Goal: Task Accomplishment & Management: Manage account settings

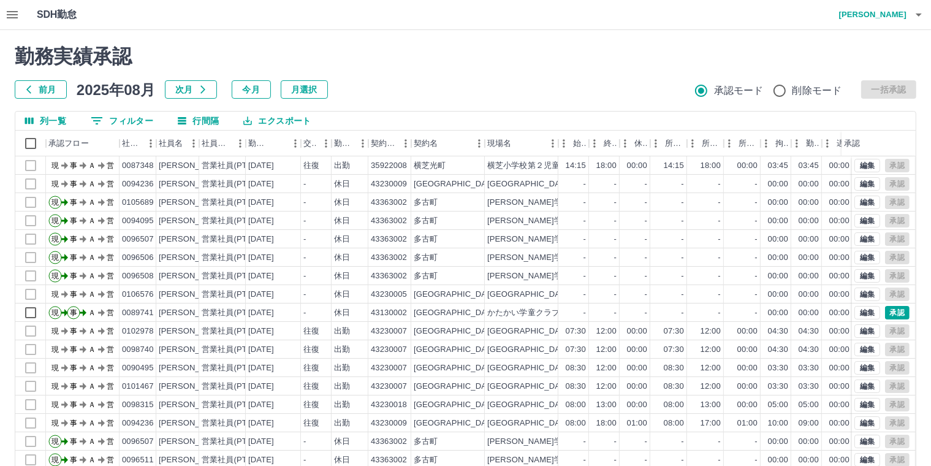
click at [12, 17] on icon "button" at bounding box center [12, 14] width 15 height 15
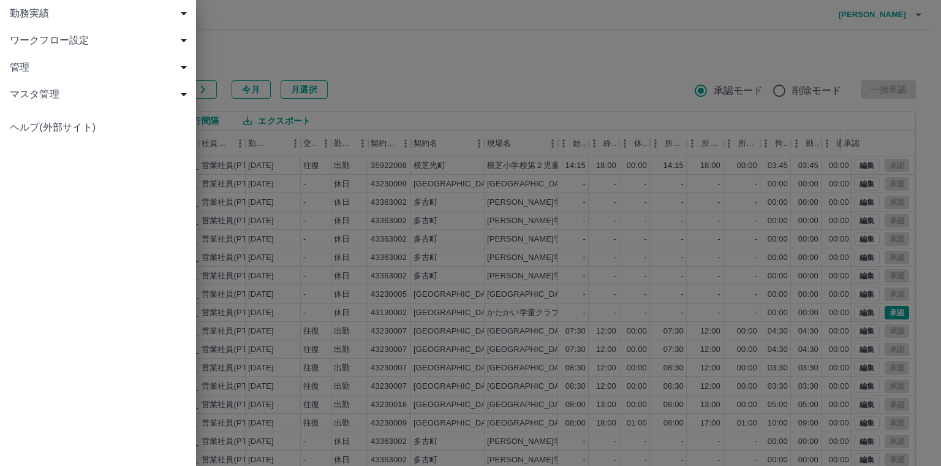
click at [42, 13] on span "勤務実績" at bounding box center [100, 13] width 181 height 15
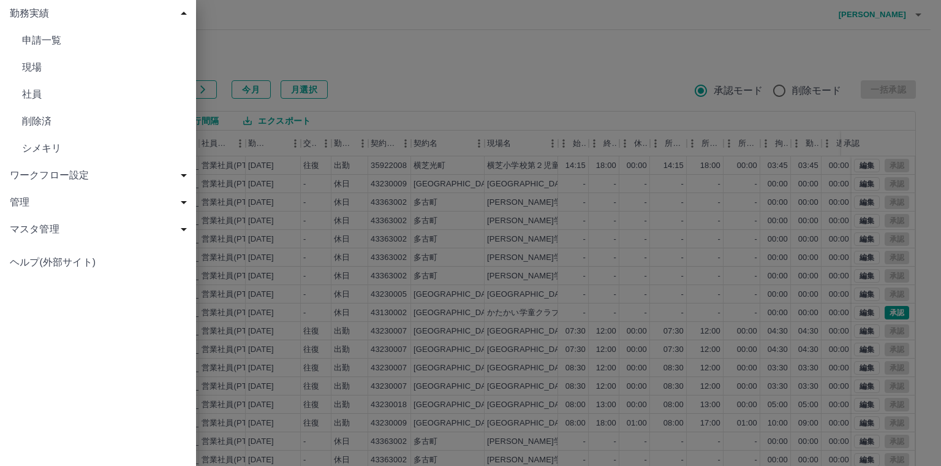
click at [42, 67] on span "現場" at bounding box center [104, 67] width 164 height 15
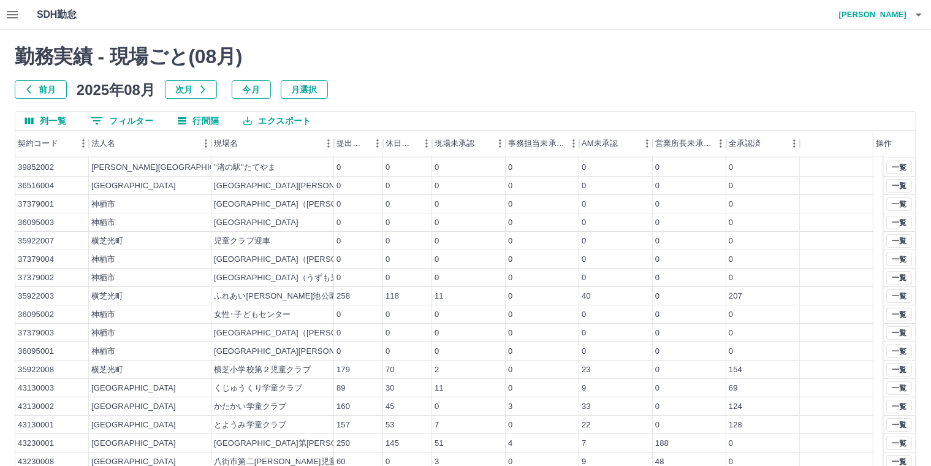
scroll to position [52, 0]
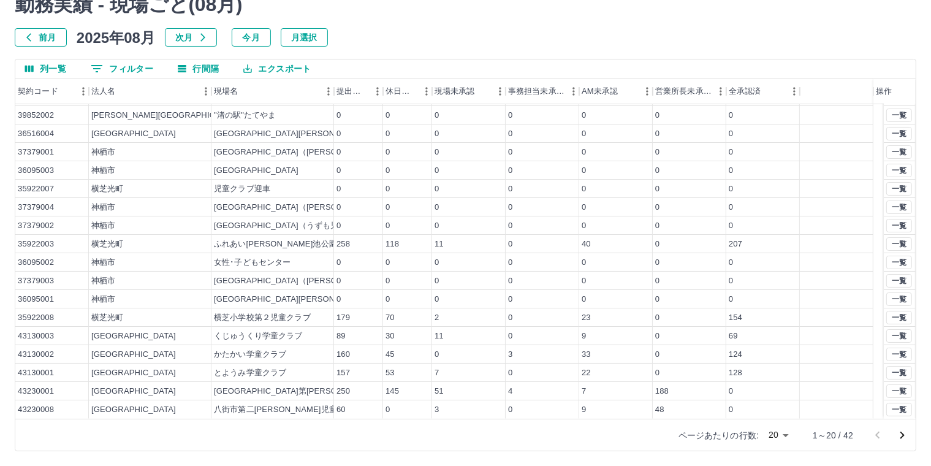
click at [902, 431] on icon "次のページへ" at bounding box center [901, 435] width 15 height 15
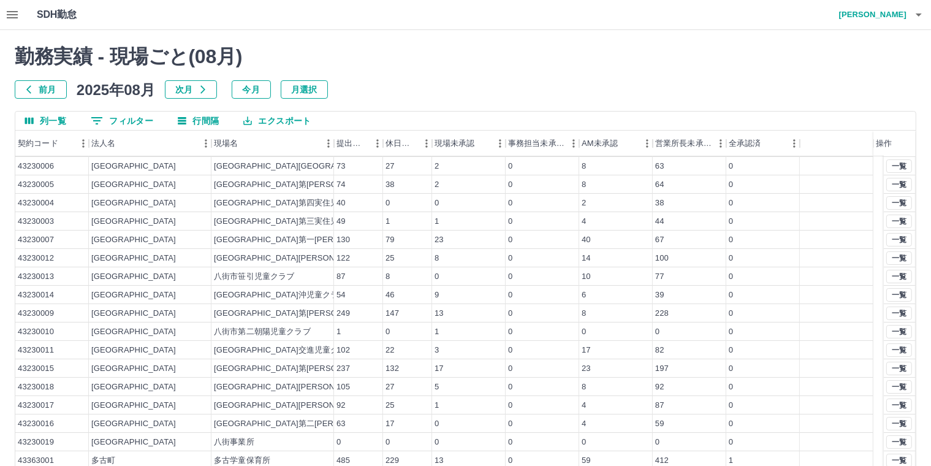
scroll to position [0, 0]
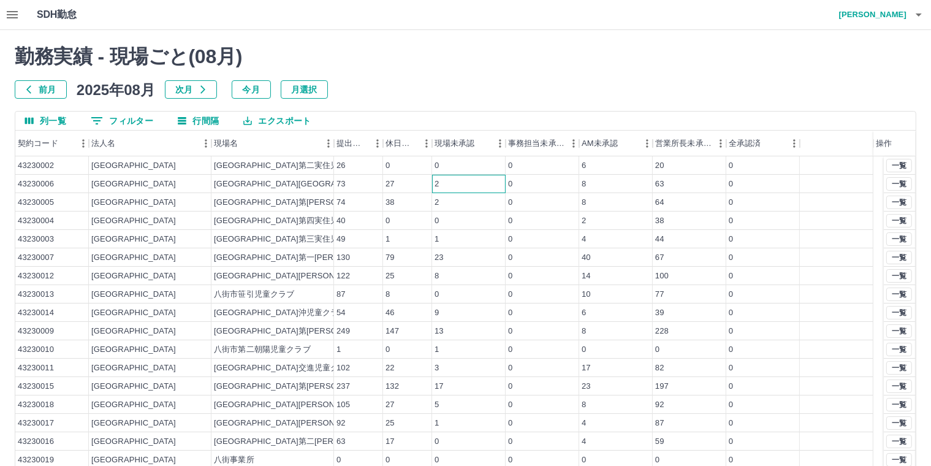
click at [464, 183] on div "2" at bounding box center [469, 184] width 74 height 18
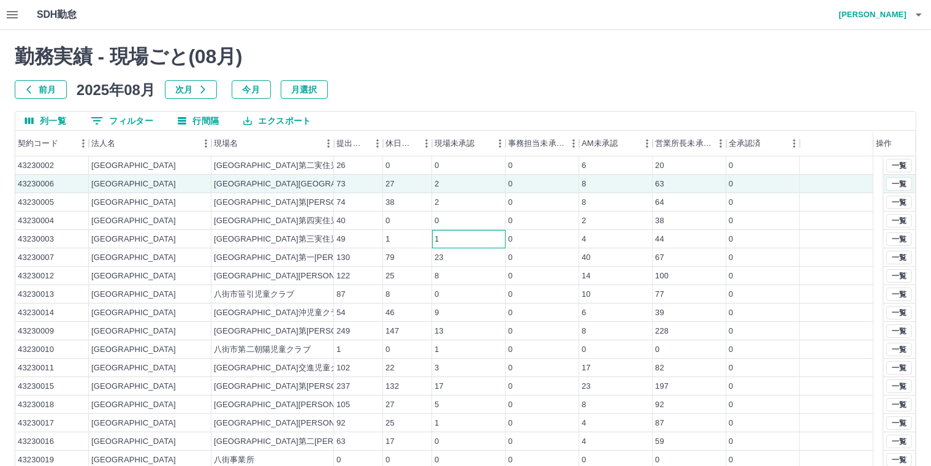
click at [450, 240] on div "1" at bounding box center [469, 239] width 74 height 18
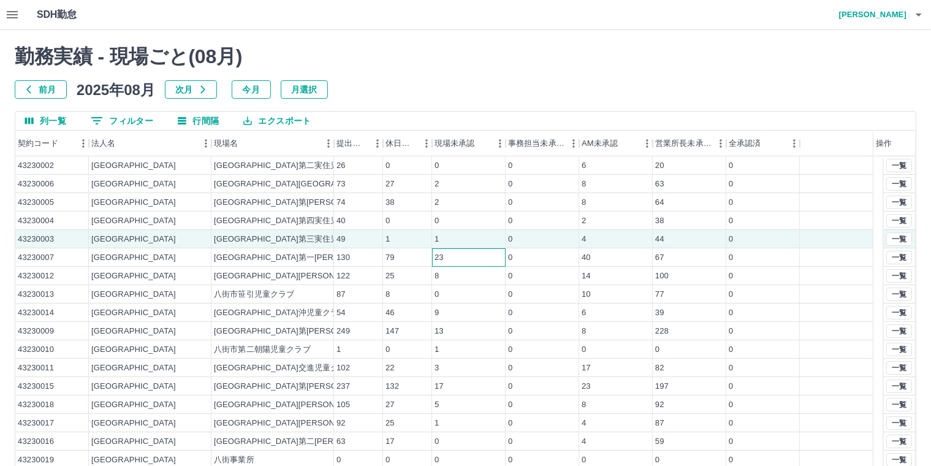
click at [459, 257] on div "23" at bounding box center [469, 257] width 74 height 18
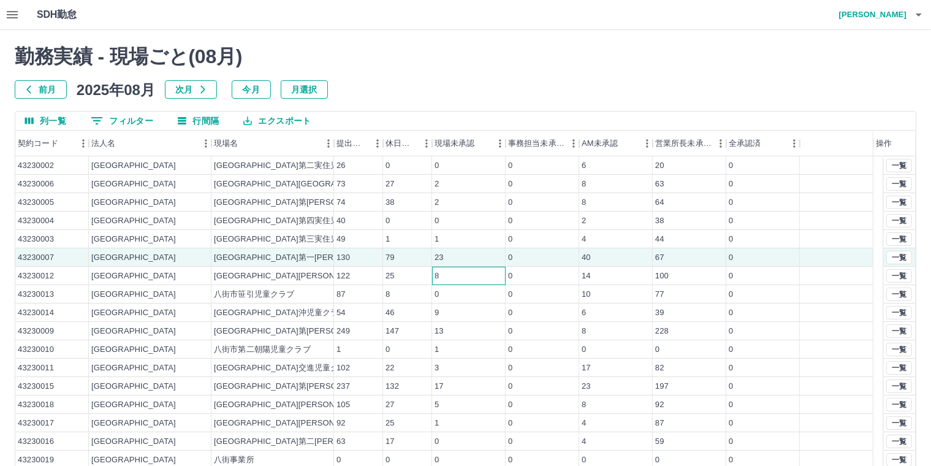
click at [482, 278] on div "8" at bounding box center [469, 275] width 74 height 18
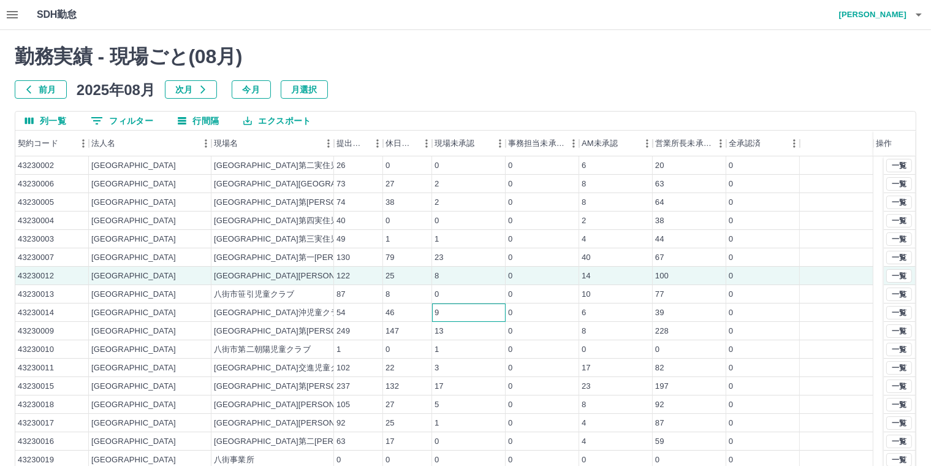
click at [456, 314] on div "9" at bounding box center [469, 312] width 74 height 18
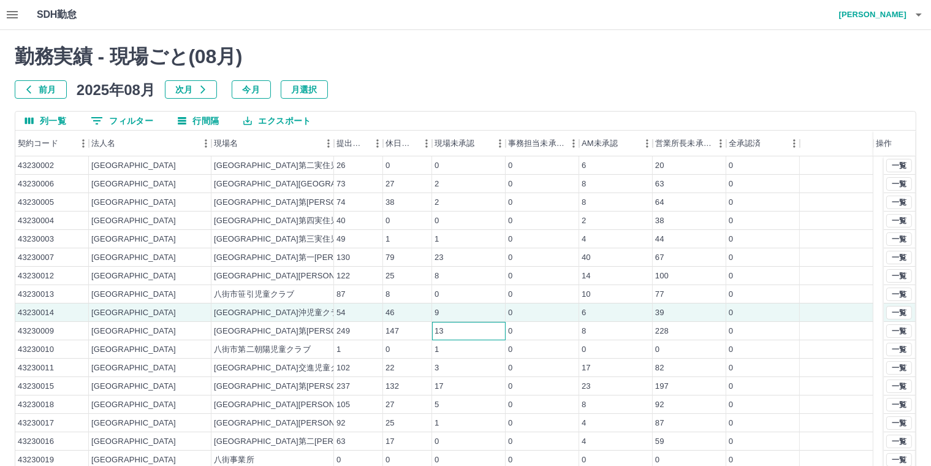
click at [466, 331] on div "13" at bounding box center [469, 331] width 74 height 18
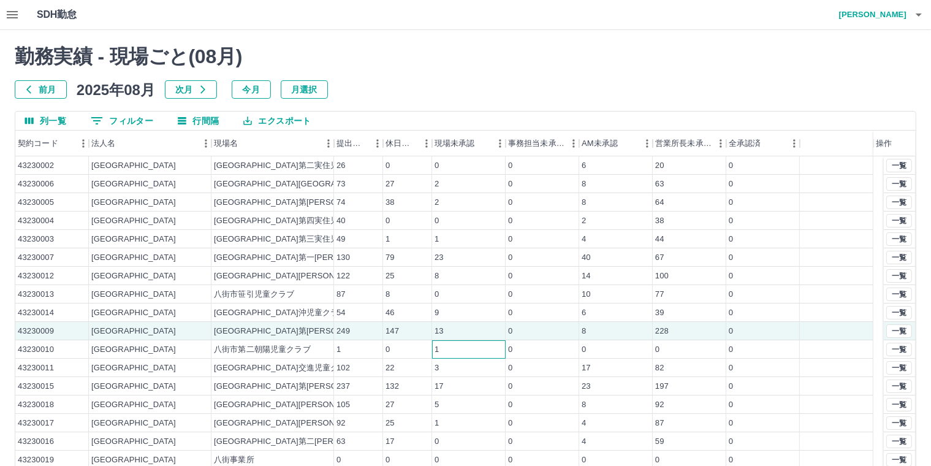
click at [460, 352] on div "1" at bounding box center [469, 349] width 74 height 18
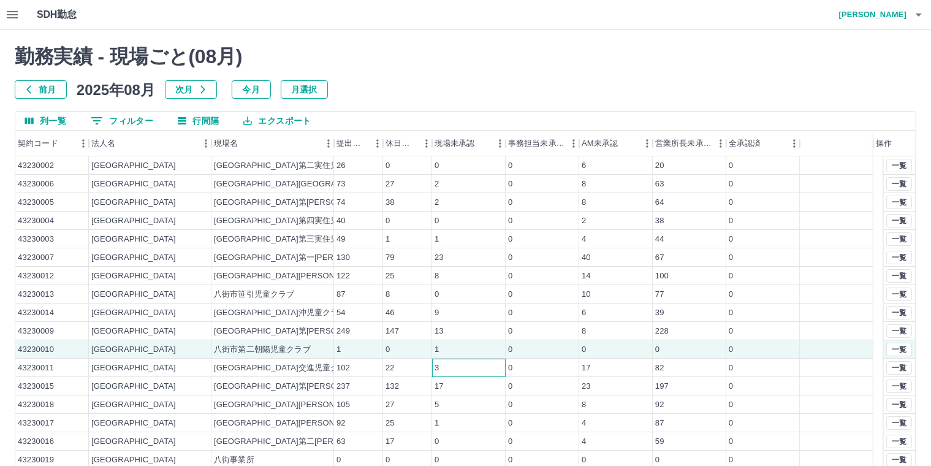
click at [453, 368] on div "3" at bounding box center [469, 367] width 74 height 18
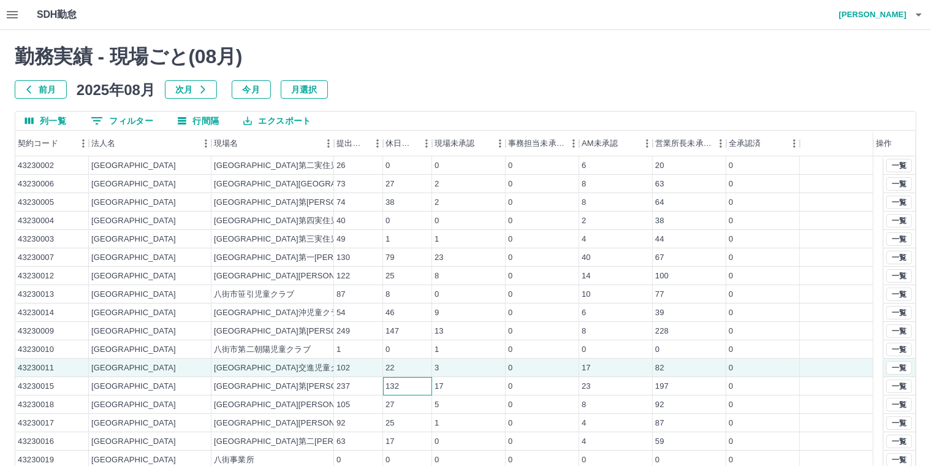
click at [414, 384] on div "132" at bounding box center [407, 386] width 49 height 18
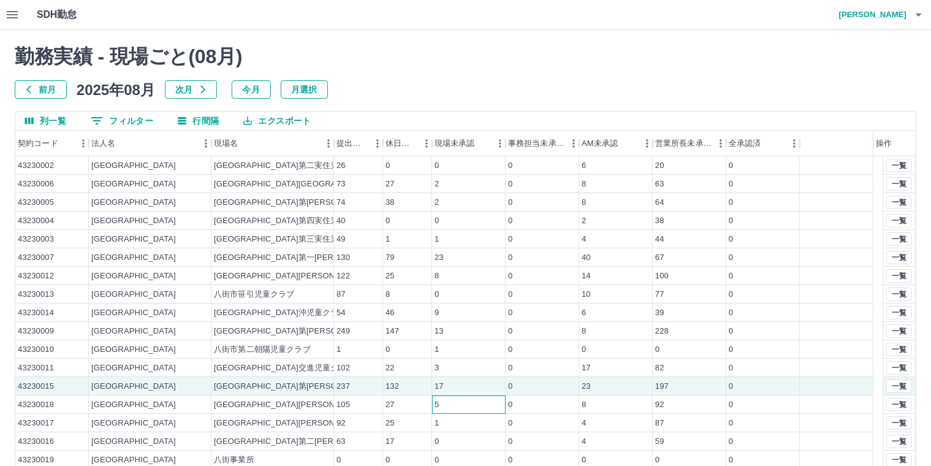
click at [447, 405] on div "5" at bounding box center [469, 404] width 74 height 18
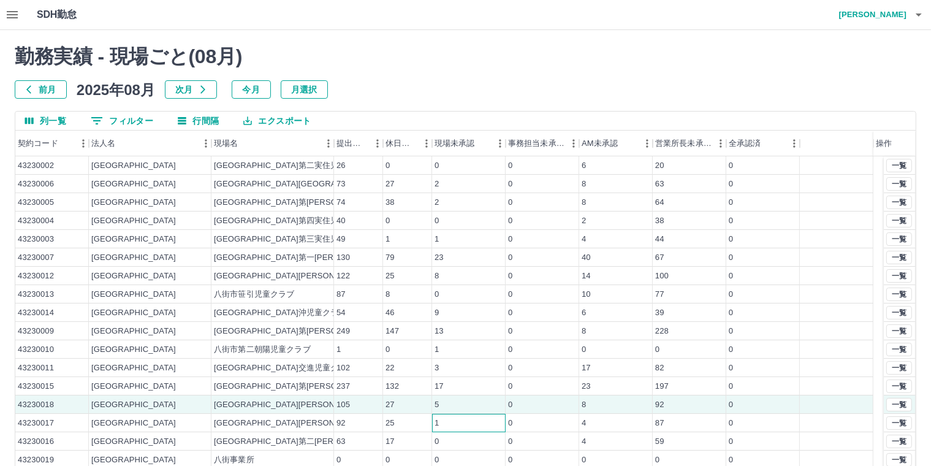
click at [455, 423] on div "1" at bounding box center [469, 423] width 74 height 18
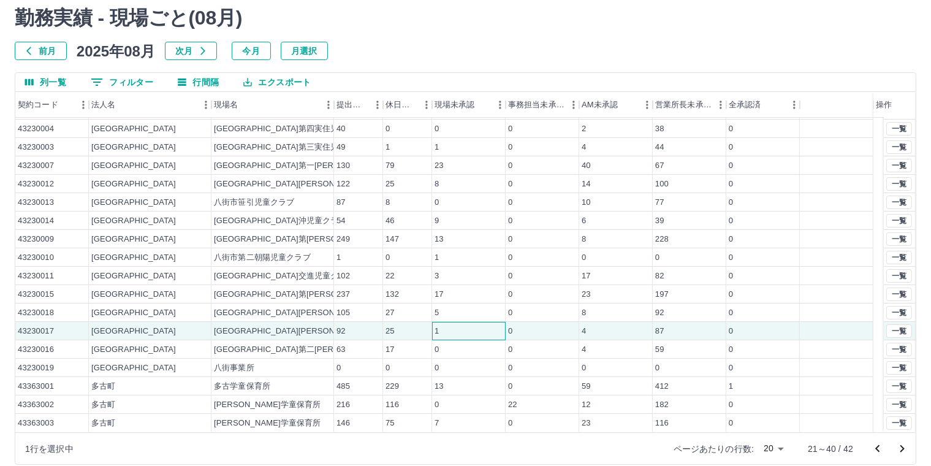
scroll to position [52, 0]
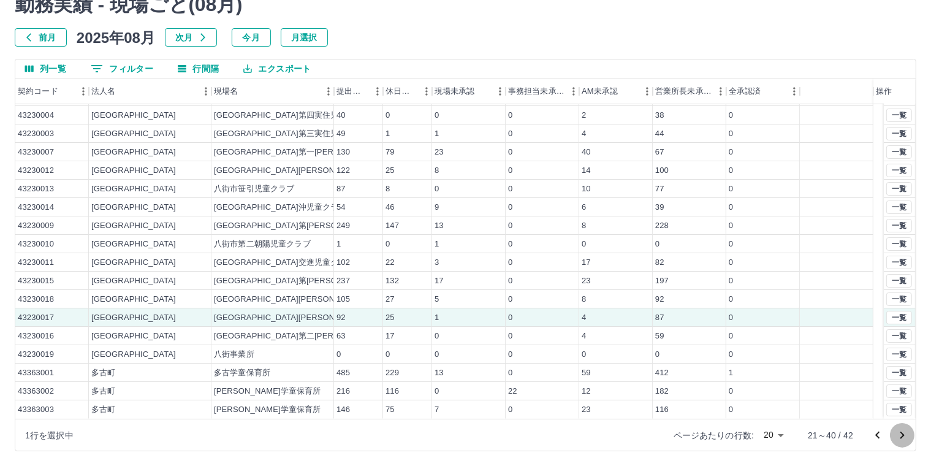
click at [899, 432] on icon "次のページへ" at bounding box center [901, 435] width 15 height 15
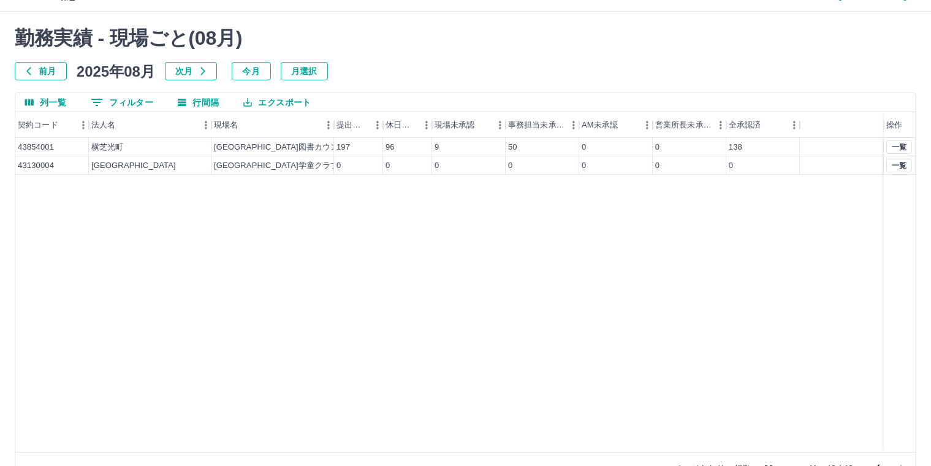
scroll to position [0, 0]
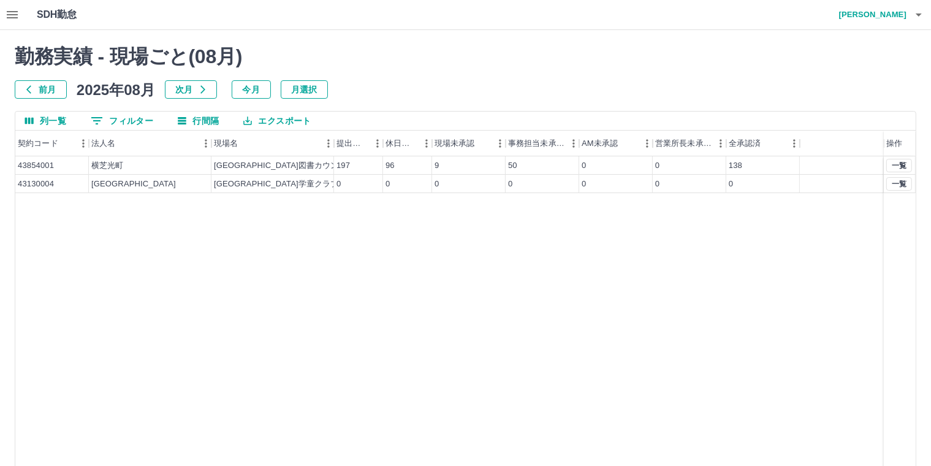
click at [15, 13] on icon "button" at bounding box center [12, 14] width 15 height 15
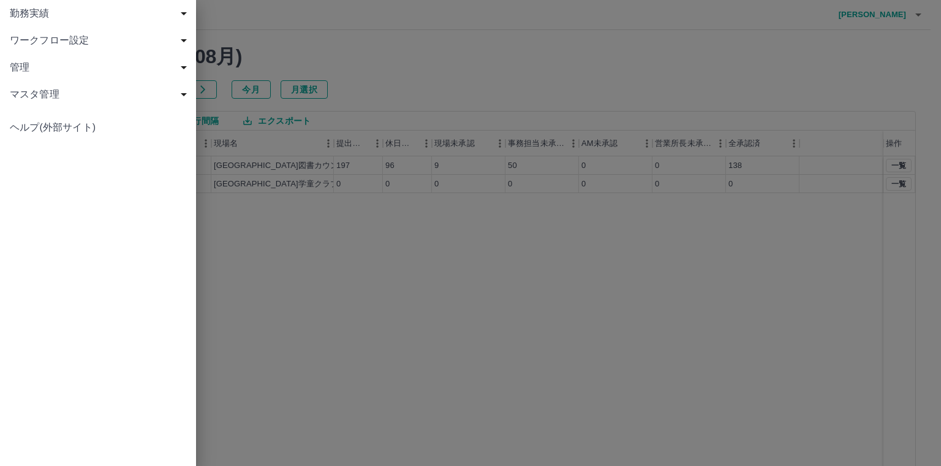
click at [58, 15] on span "勤務実績" at bounding box center [100, 13] width 181 height 15
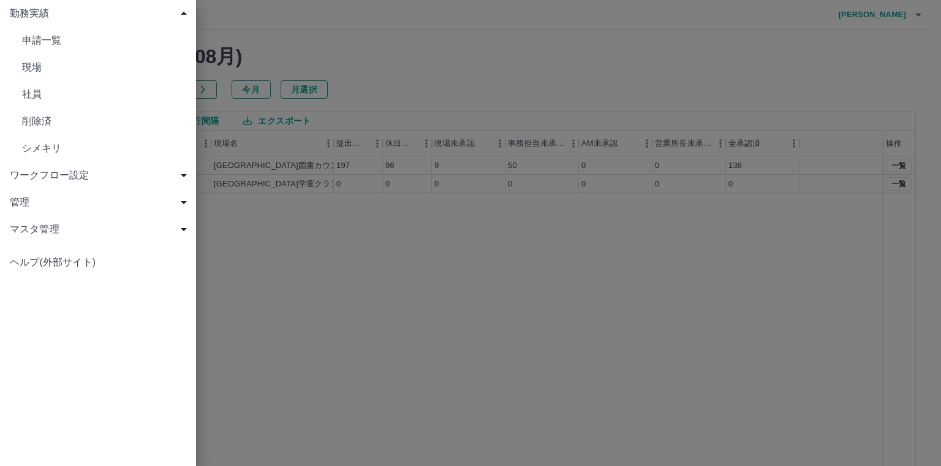
click at [75, 43] on span "申請一覧" at bounding box center [104, 40] width 164 height 15
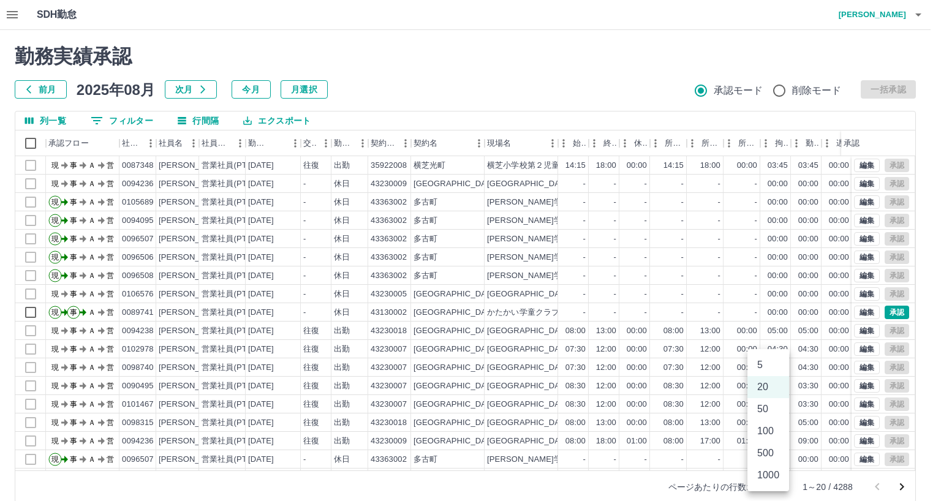
click at [772, 465] on body "SDH勤怠 [PERSON_NAME] 勤務実績承認 前月 [DATE] 次月 今月 月選択 承認モード 削除モード 一括承認 列一覧 0 フィルター 行間隔…" at bounding box center [470, 259] width 941 height 518
click at [772, 465] on li "1000" at bounding box center [768, 475] width 42 height 22
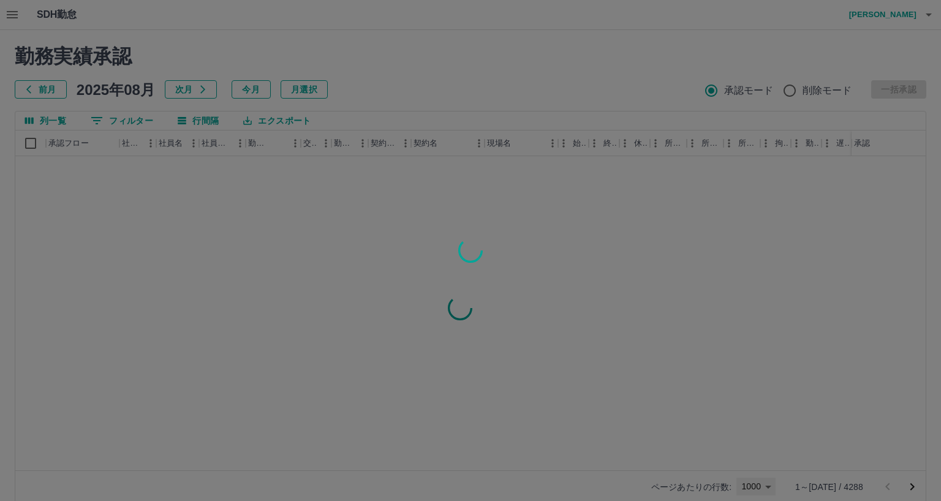
type input "****"
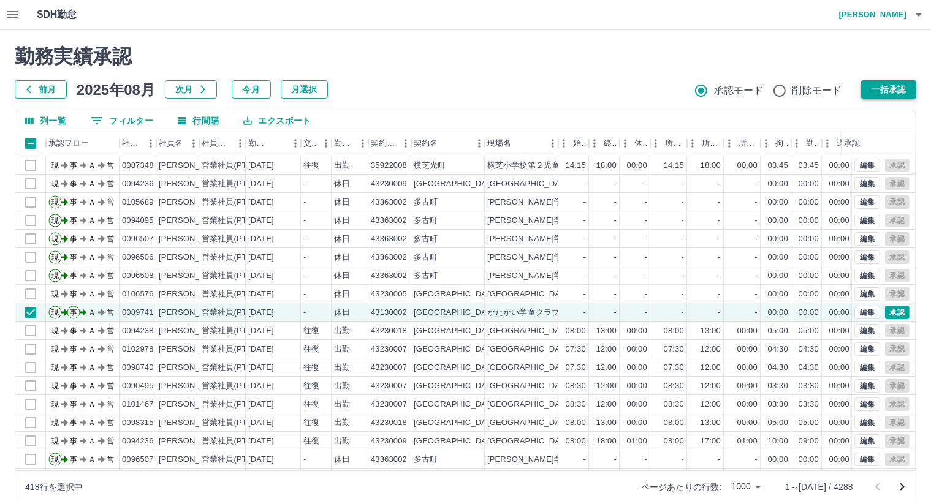
click at [890, 91] on button "一括承認" at bounding box center [888, 89] width 55 height 18
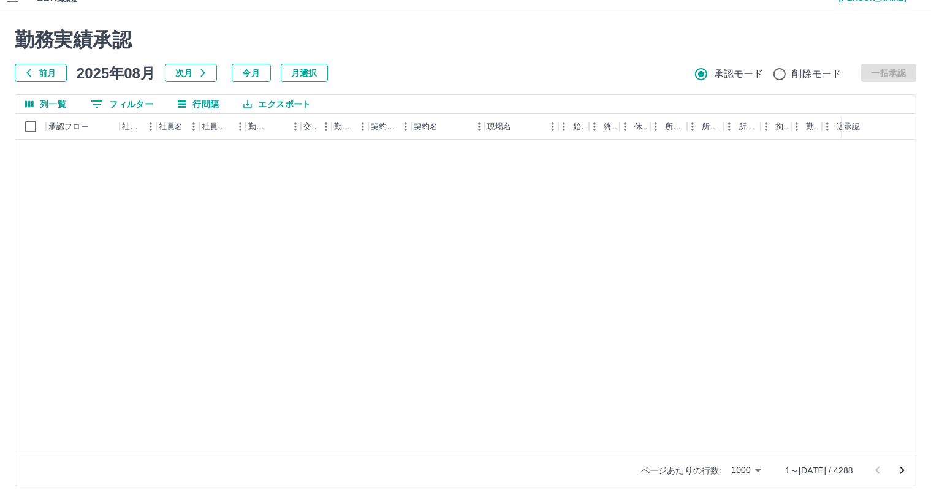
scroll to position [2022, 0]
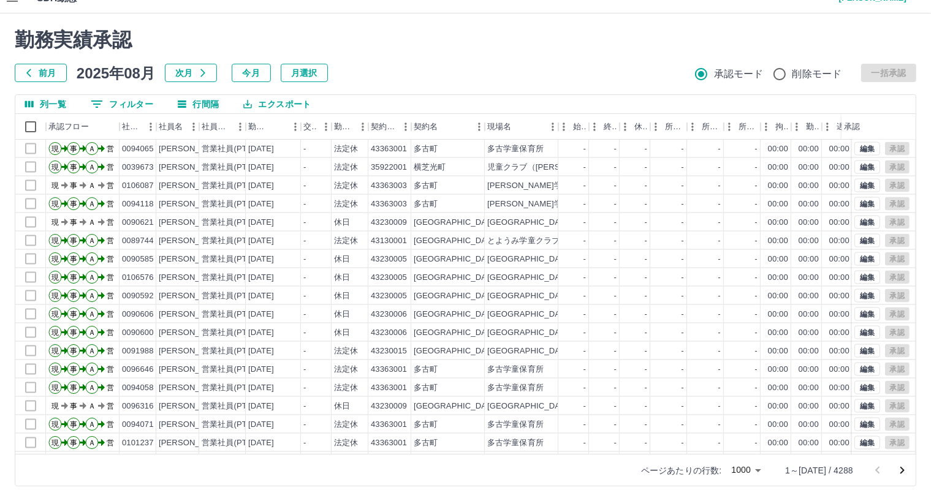
click at [899, 465] on icon "次のページへ" at bounding box center [901, 470] width 15 height 15
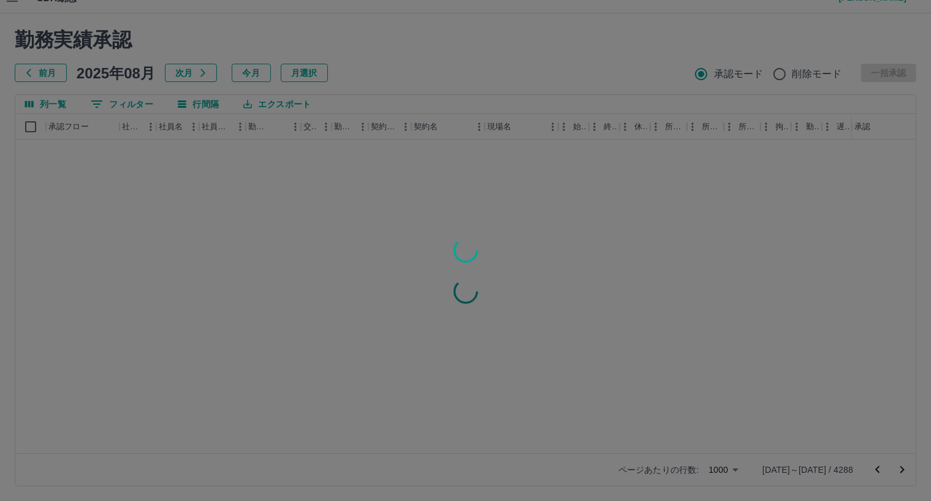
scroll to position [0, 0]
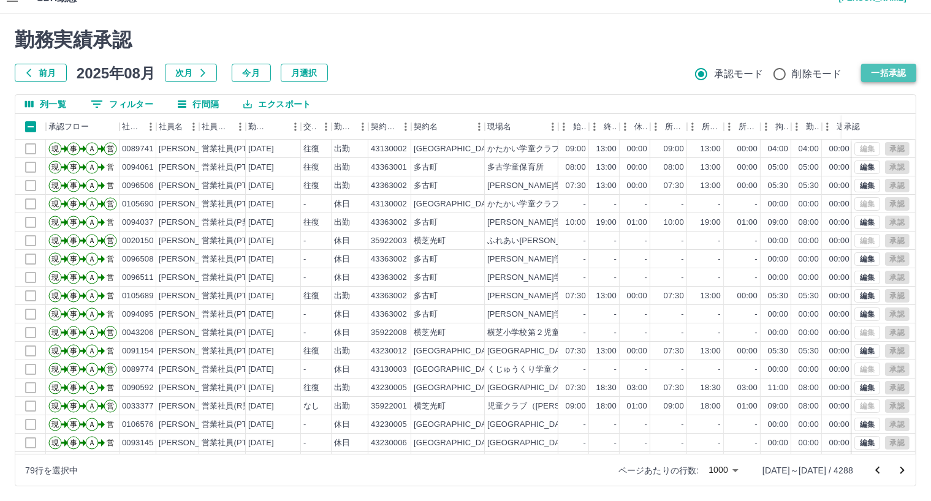
click at [890, 70] on button "一括承認" at bounding box center [888, 73] width 55 height 18
click at [904, 465] on icon "次のページへ" at bounding box center [901, 470] width 15 height 15
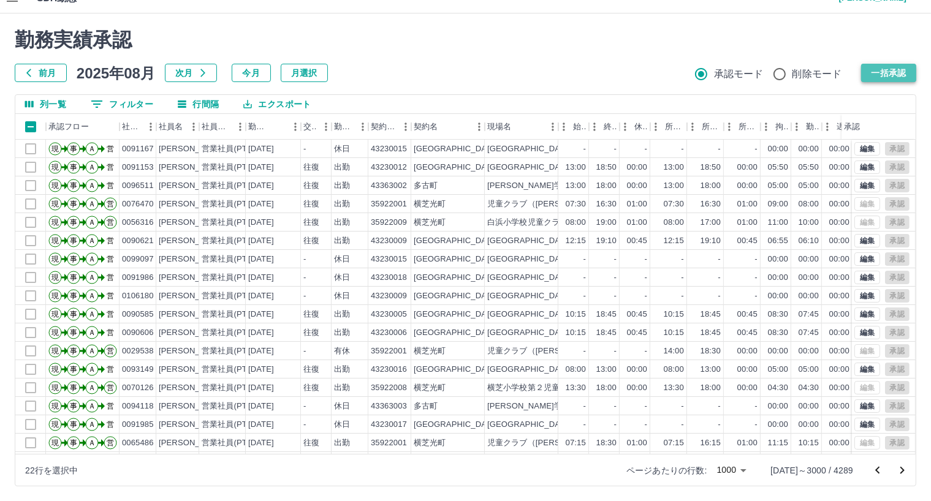
click at [882, 72] on button "一括承認" at bounding box center [888, 73] width 55 height 18
click at [901, 465] on icon "次のページへ" at bounding box center [902, 470] width 4 height 7
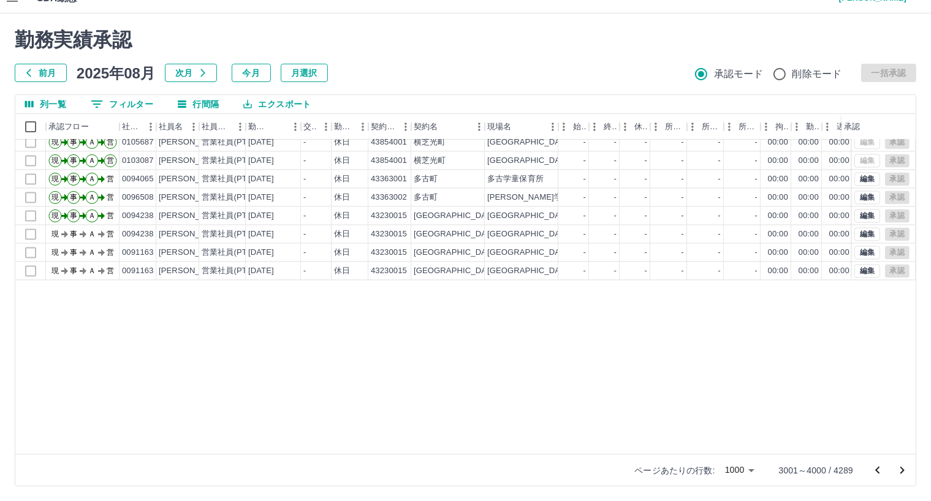
scroll to position [2205, 0]
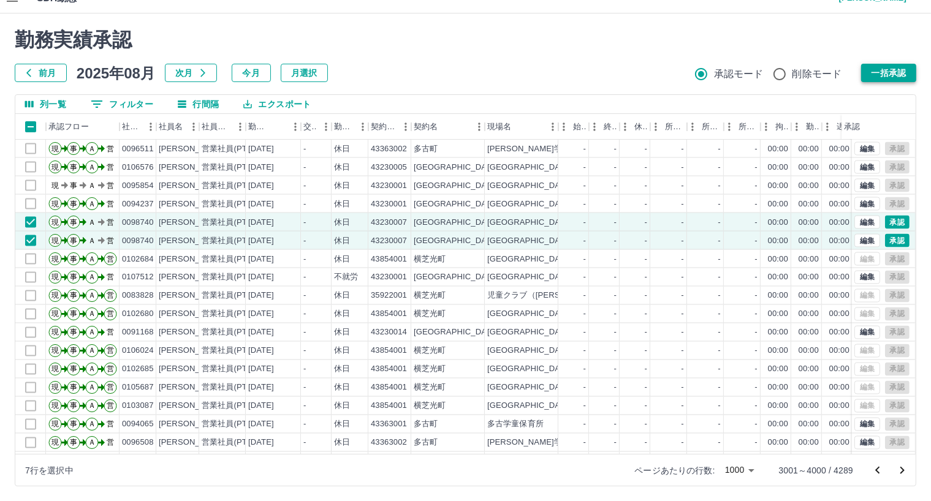
click at [888, 66] on button "一括承認" at bounding box center [888, 73] width 55 height 18
click at [897, 68] on button "一括承認" at bounding box center [888, 73] width 55 height 18
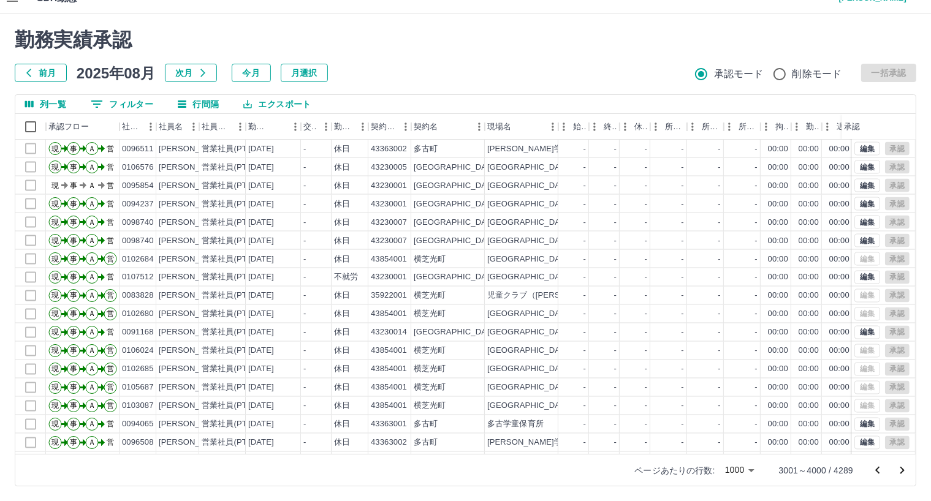
click at [902, 465] on icon "次のページへ" at bounding box center [901, 470] width 15 height 15
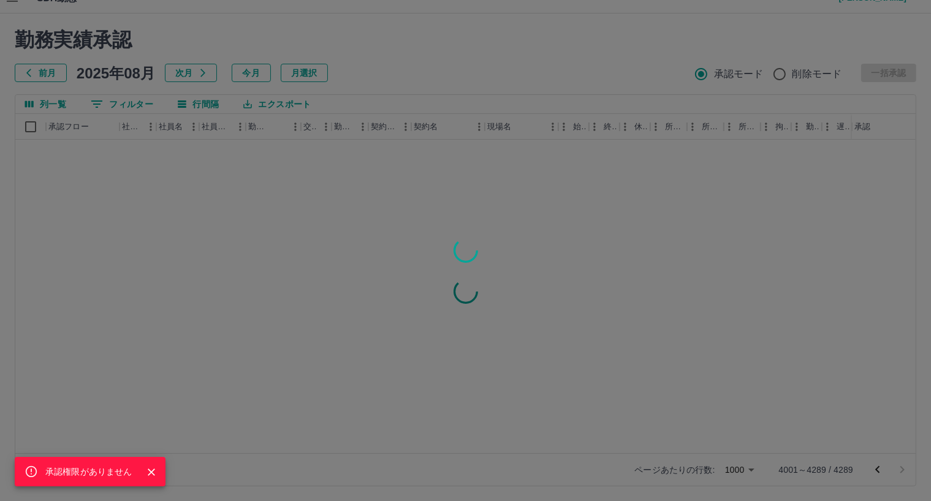
scroll to position [0, 0]
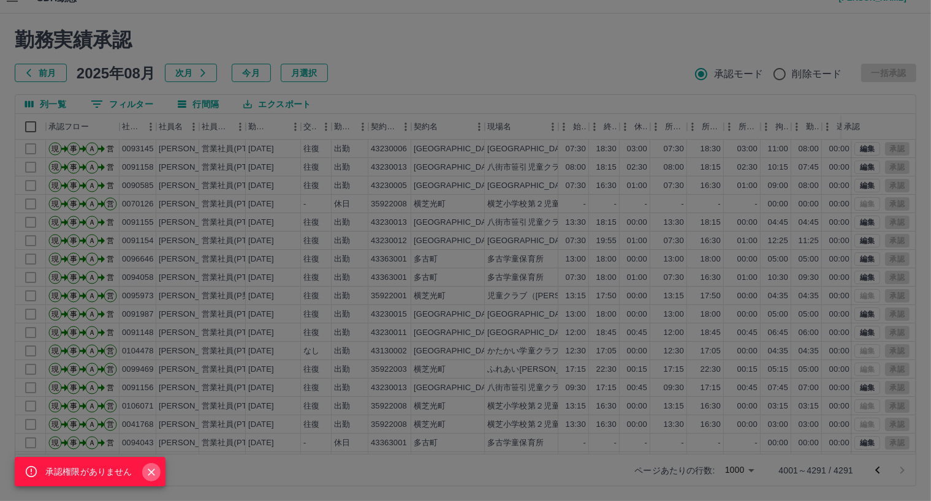
click at [151, 465] on icon "Close" at bounding box center [151, 472] width 12 height 12
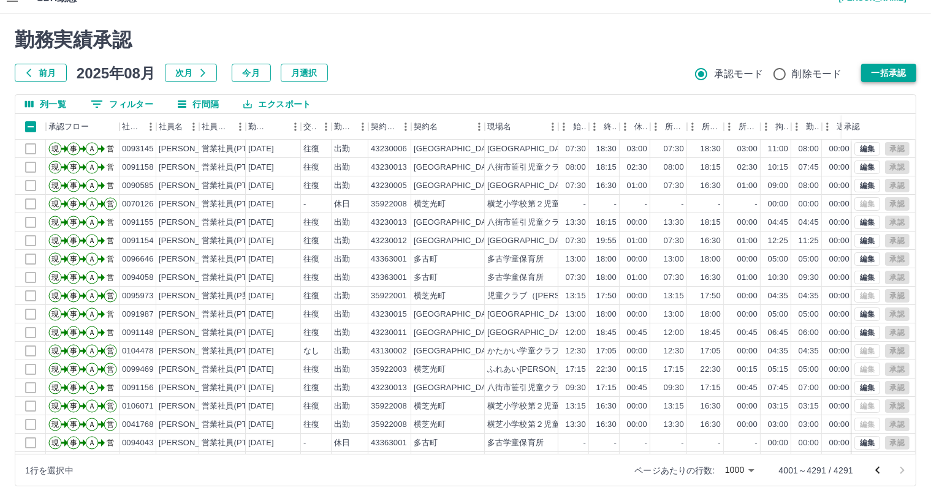
click at [901, 74] on button "一括承認" at bounding box center [888, 73] width 55 height 18
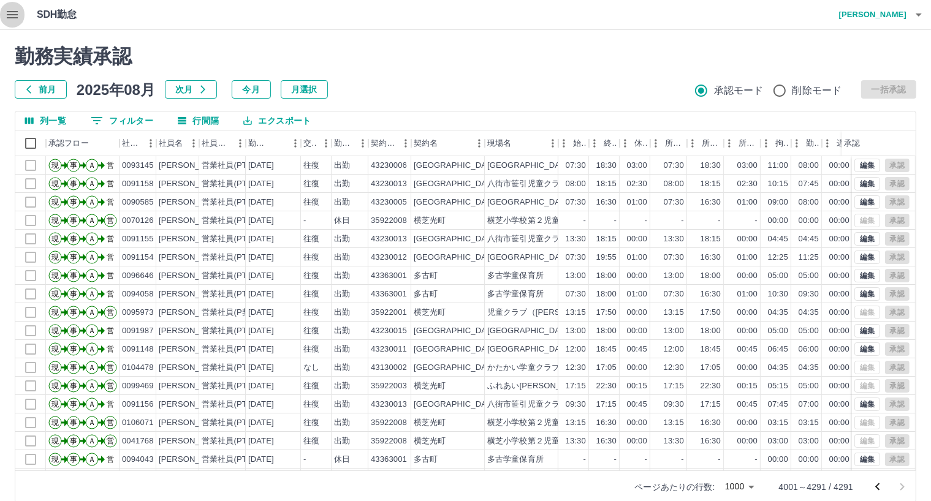
click at [7, 20] on icon "button" at bounding box center [12, 14] width 15 height 15
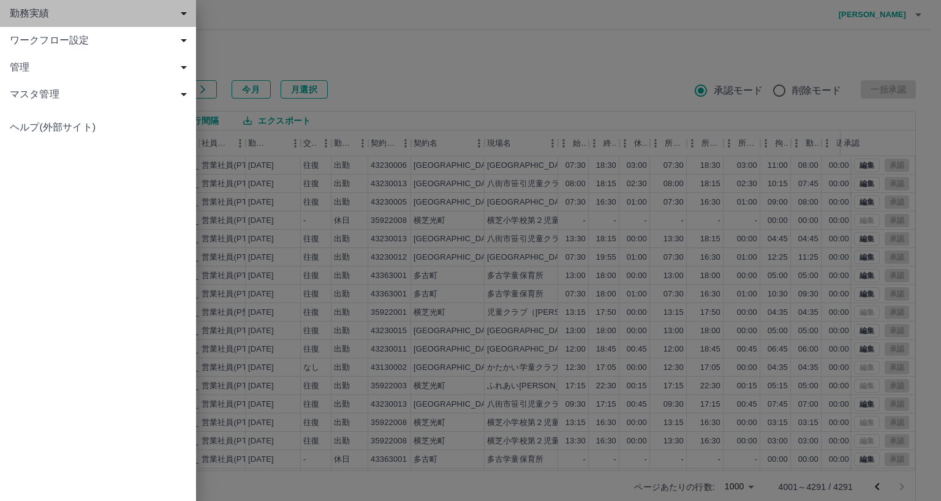
click at [47, 19] on span "勤務実績" at bounding box center [100, 13] width 181 height 15
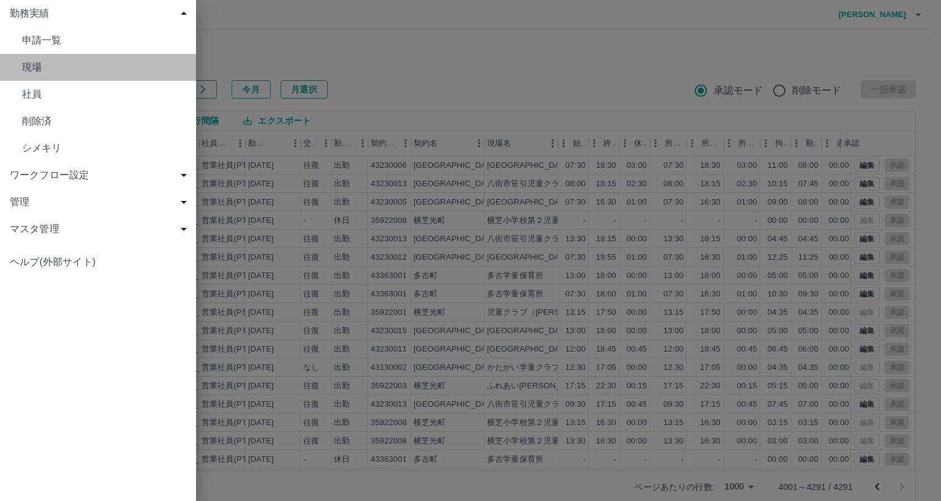
click at [54, 67] on span "現場" at bounding box center [104, 67] width 164 height 15
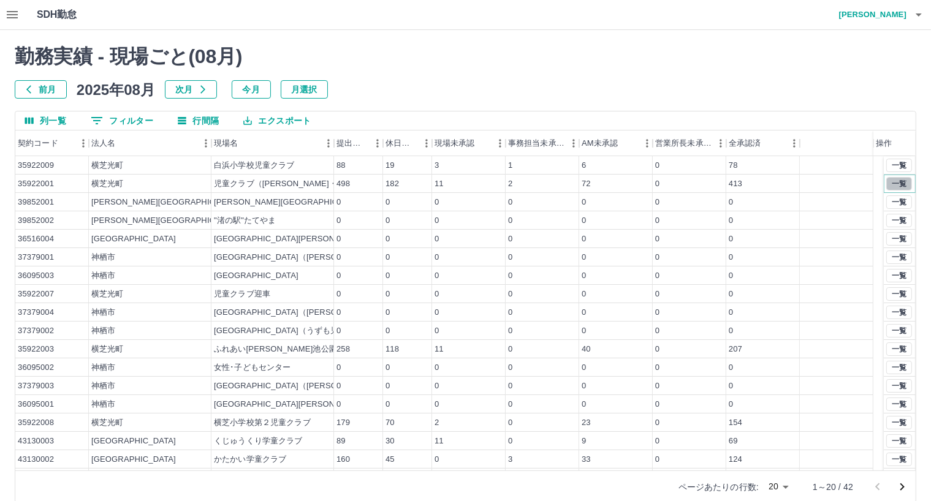
click at [889, 186] on button "一覧" at bounding box center [899, 183] width 26 height 13
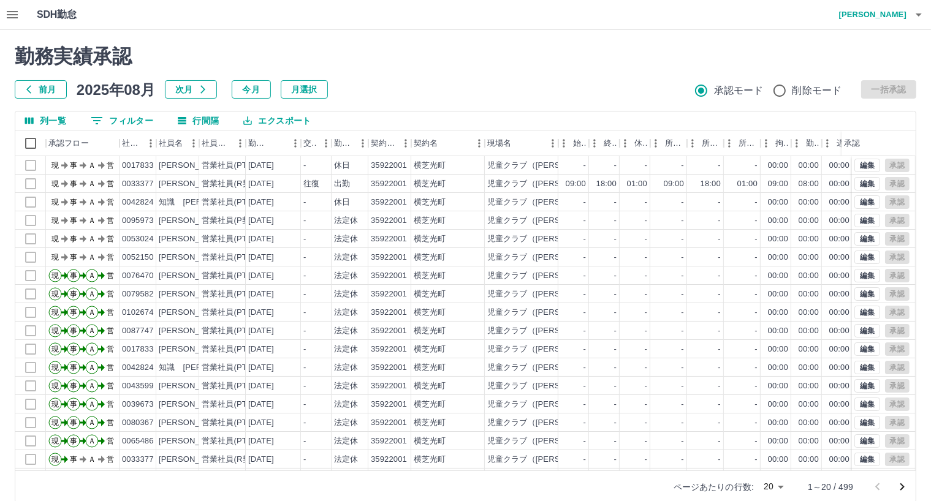
scroll to position [64, 0]
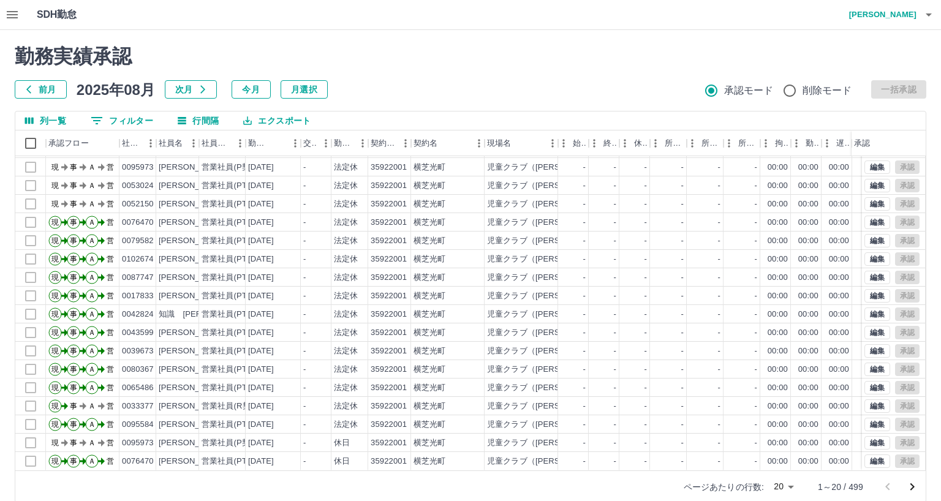
click at [777, 465] on body "SDH勤怠 [PERSON_NAME] 勤務実績承認 前月 [DATE] 次月 今月 月選択 承認モード 削除モード 一括承認 列一覧 0 フィルター 行間隔…" at bounding box center [470, 259] width 941 height 518
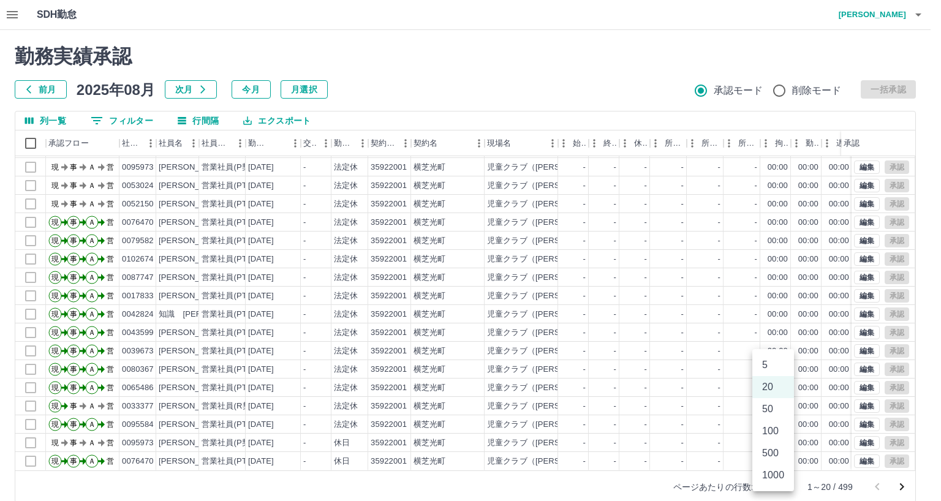
click at [772, 461] on li "500" at bounding box center [773, 453] width 42 height 22
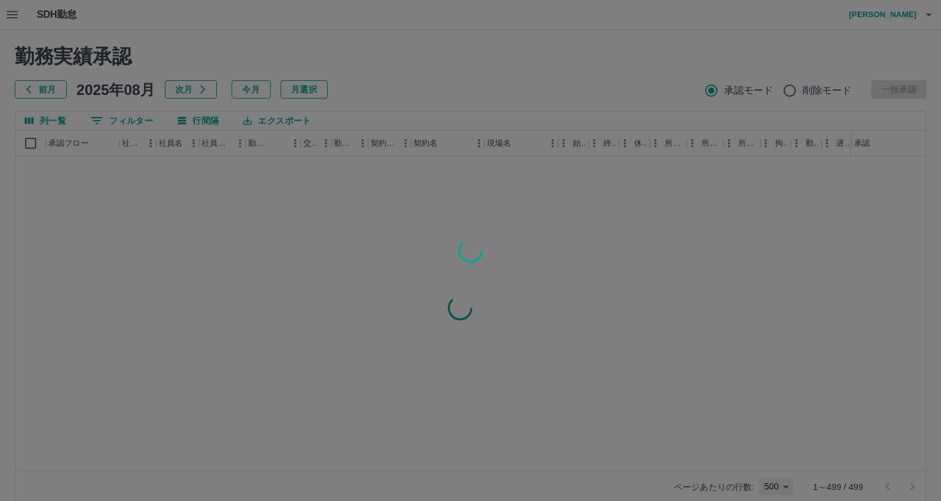
type input "***"
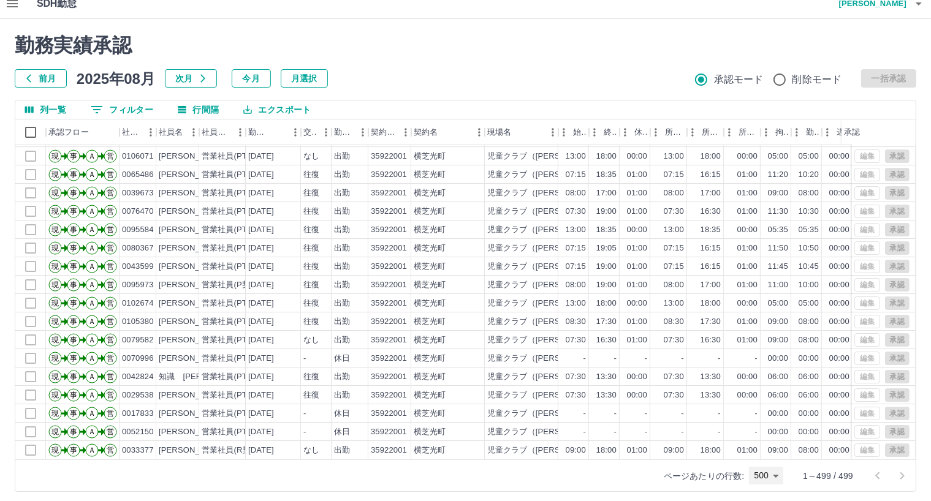
scroll to position [17, 0]
